Goal: Information Seeking & Learning: Learn about a topic

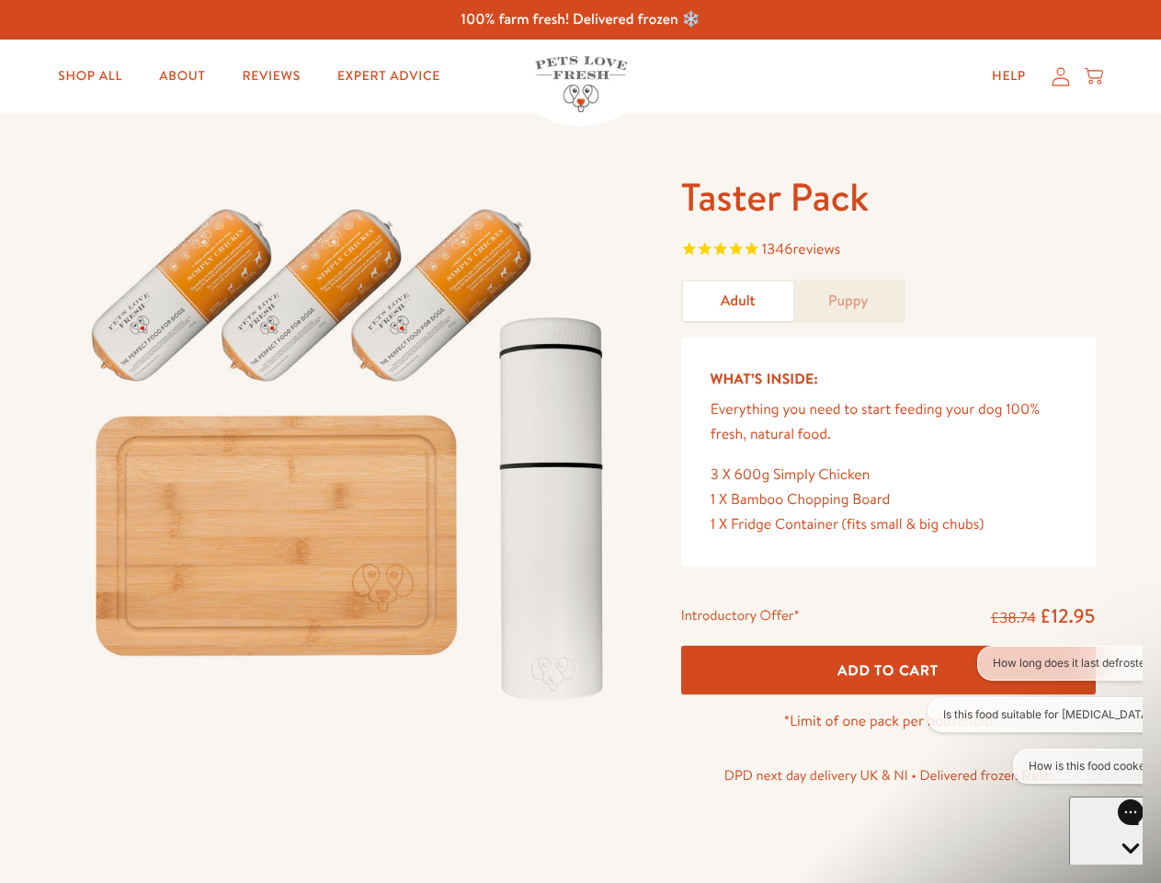
click at [580, 441] on img at bounding box center [351, 446] width 571 height 548
click at [888, 251] on span "1346 reviews" at bounding box center [888, 251] width 415 height 28
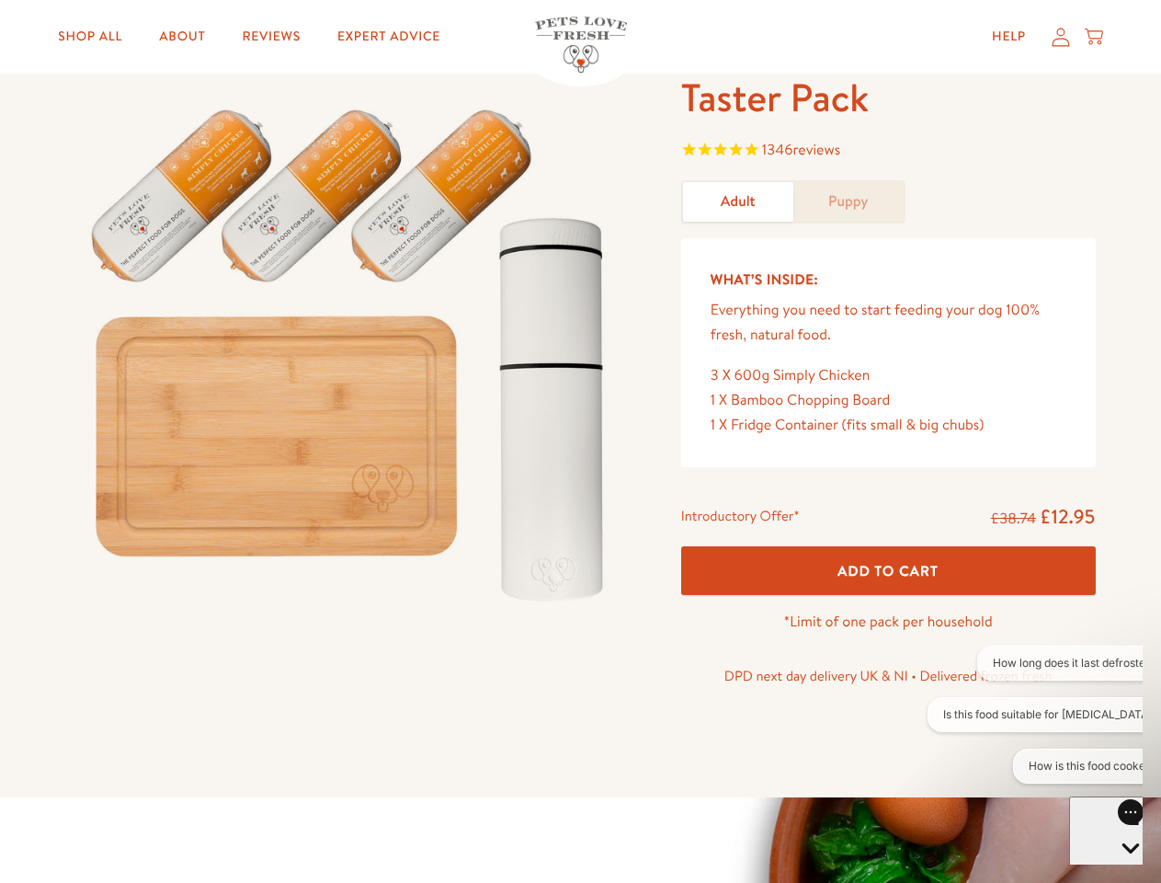
click at [888, 669] on p "DPD next day delivery UK & NI • Delivered frozen fresh" at bounding box center [888, 676] width 415 height 24
click at [1035, 663] on button "How long does it last defrosted?" at bounding box center [1075, 662] width 196 height 35
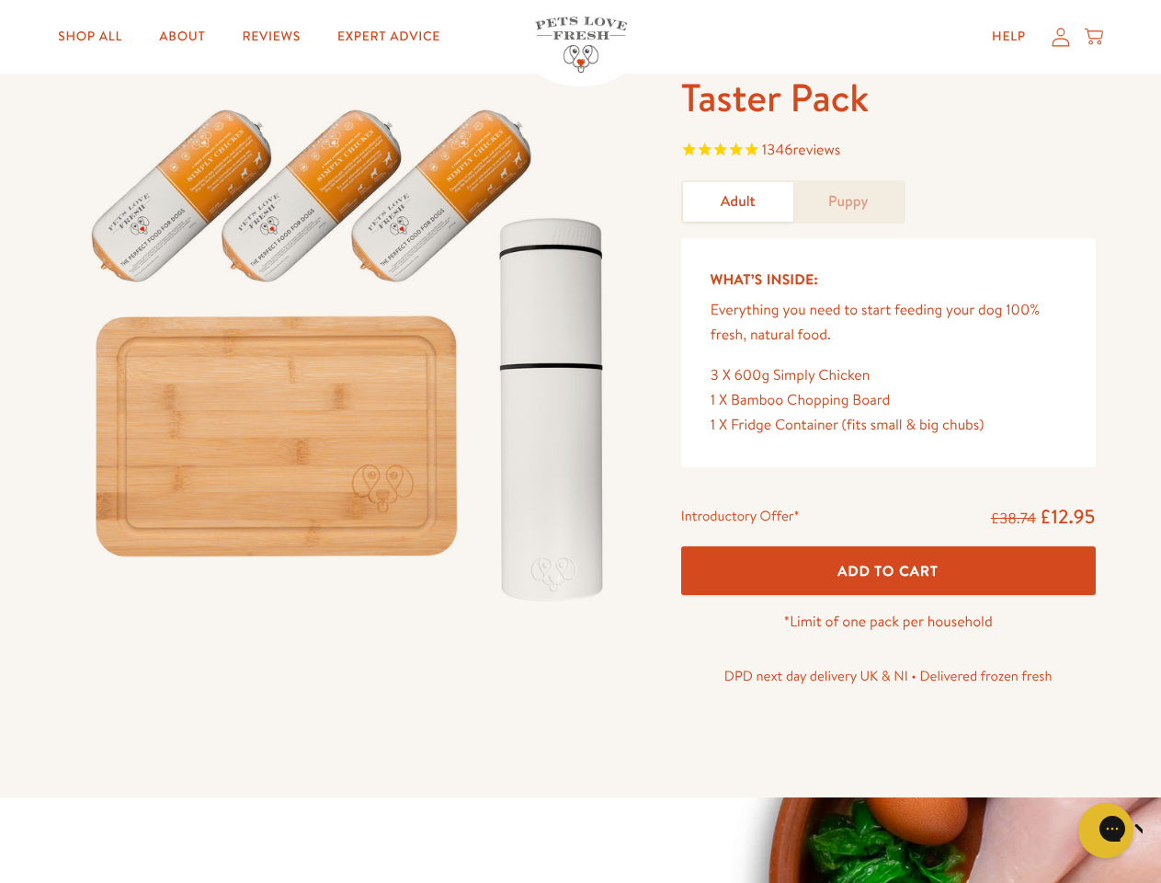
click at [1160, 830] on icon "Close gorgias live chat" at bounding box center [1170, 827] width 17 height 17
